Goal: Task Accomplishment & Management: Use online tool/utility

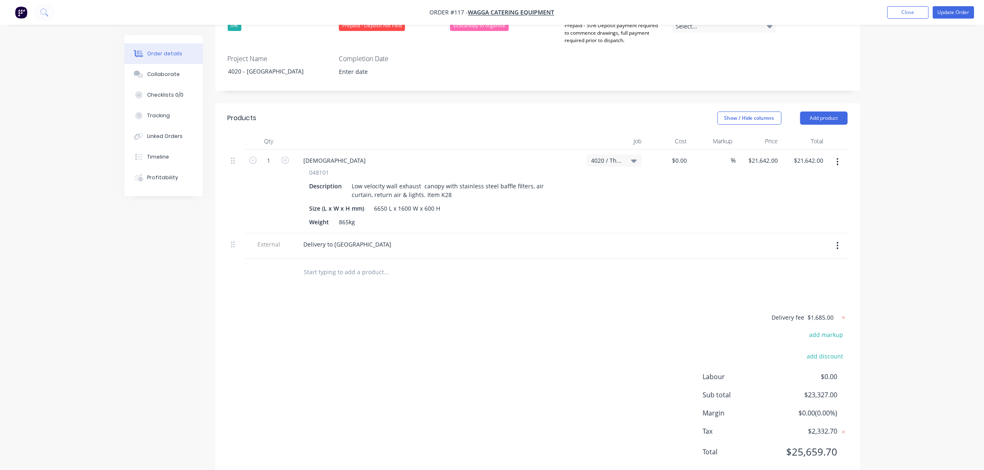
scroll to position [258, 0]
click at [391, 238] on div "Delivery to [GEOGRAPHIC_DATA]" at bounding box center [438, 244] width 283 height 12
click at [356, 238] on div "Delivery to [GEOGRAPHIC_DATA]" at bounding box center [347, 244] width 101 height 12
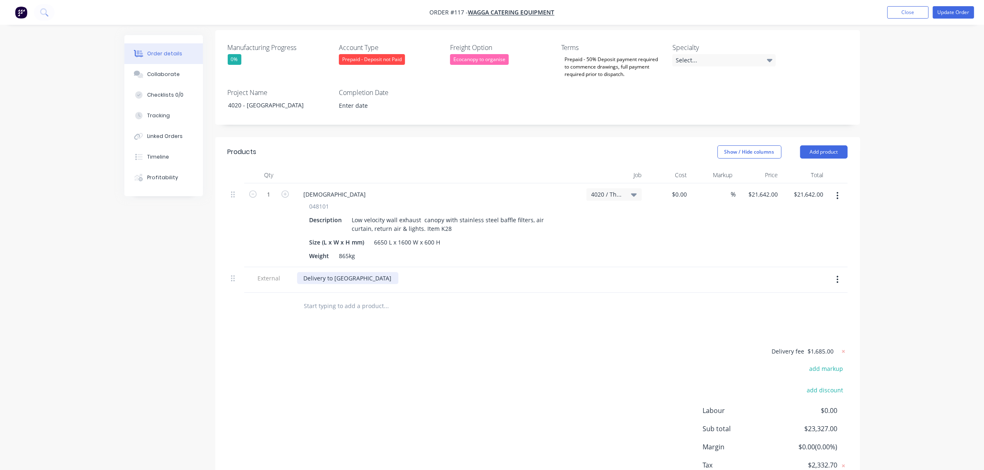
scroll to position [207, 0]
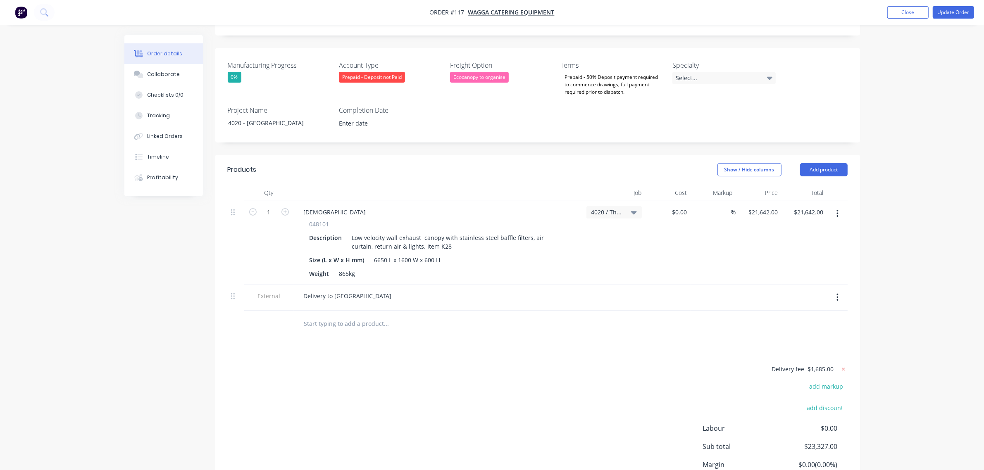
click at [452, 378] on div "Delivery fee $1,685.00 add markup add discount Labour $0.00 Sub total $23,327.0…" at bounding box center [538, 441] width 620 height 155
click at [368, 290] on div "Delivery to [GEOGRAPHIC_DATA]" at bounding box center [347, 296] width 101 height 12
click at [428, 379] on div "Delivery fee $1,685.00 add markup add discount Labour $0.00 Sub total $23,327.0…" at bounding box center [538, 441] width 620 height 155
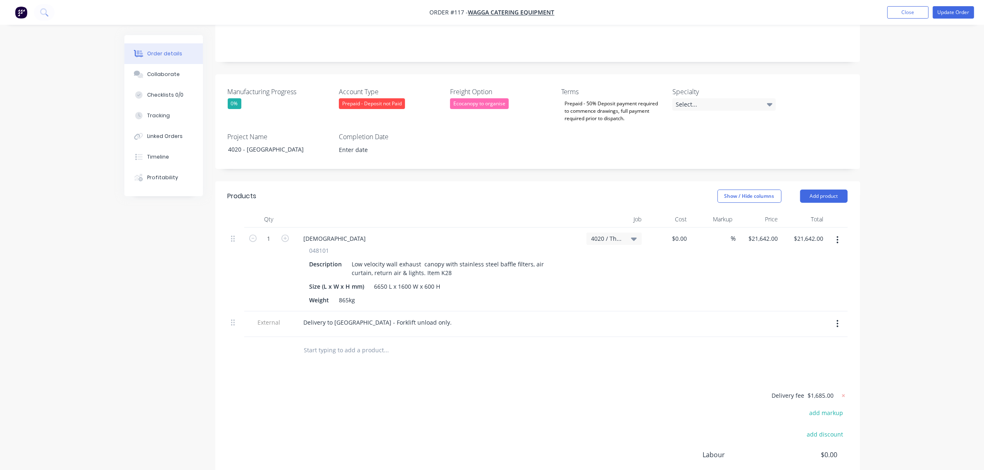
scroll to position [0, 0]
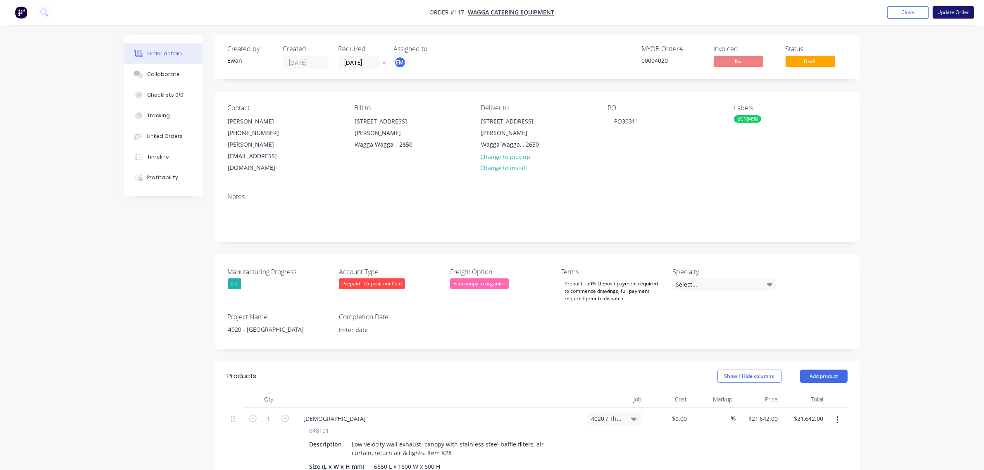
click at [948, 13] on button "Update Order" at bounding box center [953, 12] width 41 height 12
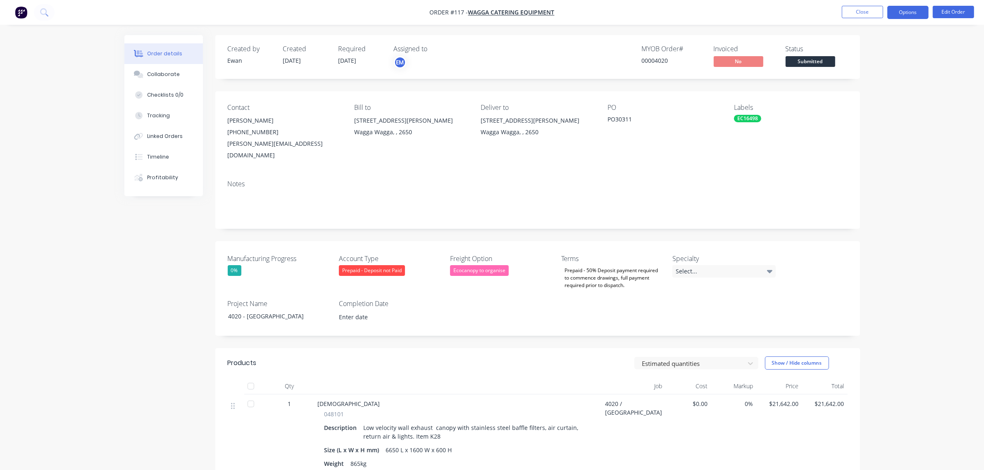
click at [914, 9] on button "Options" at bounding box center [907, 12] width 41 height 13
click at [890, 65] on div "Partial Invoice" at bounding box center [883, 67] width 76 height 12
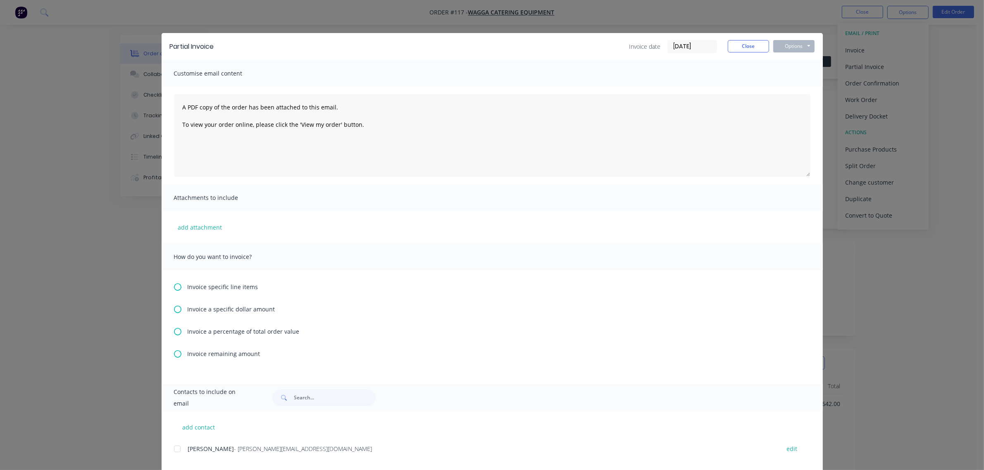
click at [226, 333] on span "Invoice a percentage of total order value" at bounding box center [244, 331] width 112 height 9
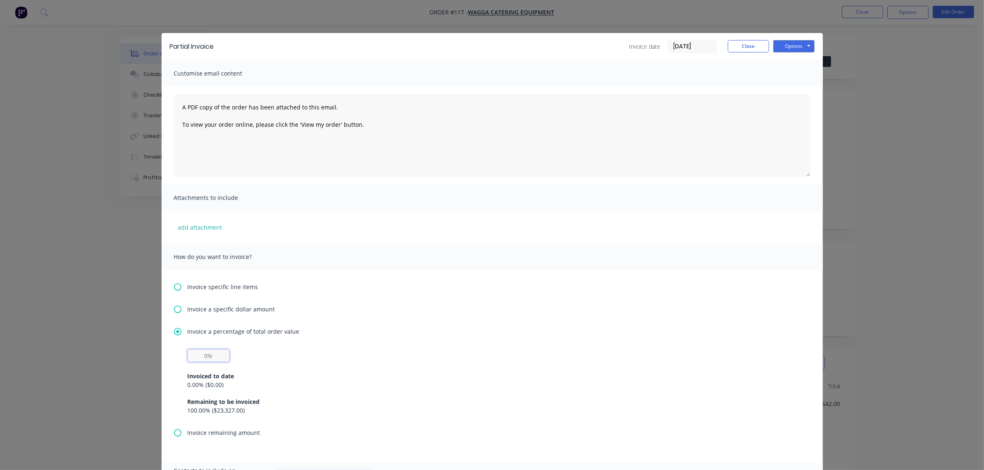
click at [209, 358] on input "text" at bounding box center [209, 356] width 42 height 12
type input "50%"
click at [785, 48] on button "Options" at bounding box center [793, 46] width 41 height 12
click at [785, 78] on button "Print" at bounding box center [799, 75] width 53 height 14
click at [740, 46] on button "Close" at bounding box center [748, 46] width 41 height 12
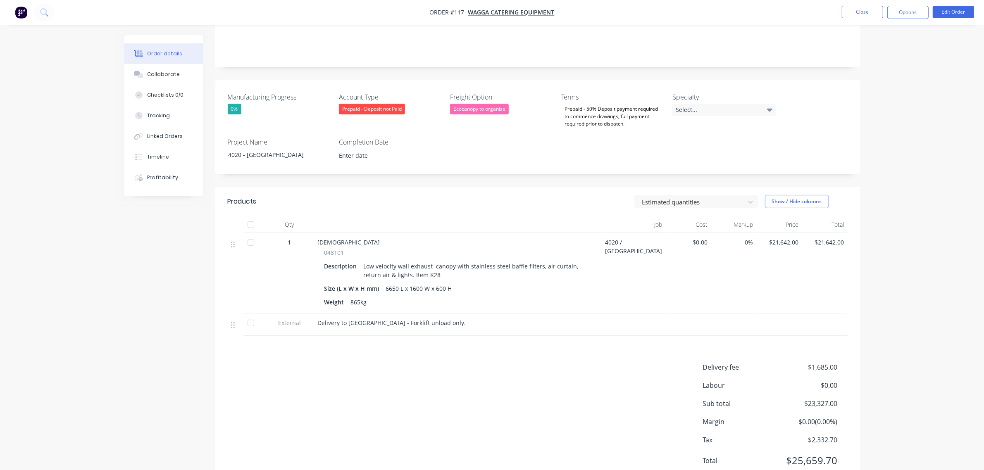
scroll to position [181, 0]
